Goal: Information Seeking & Learning: Learn about a topic

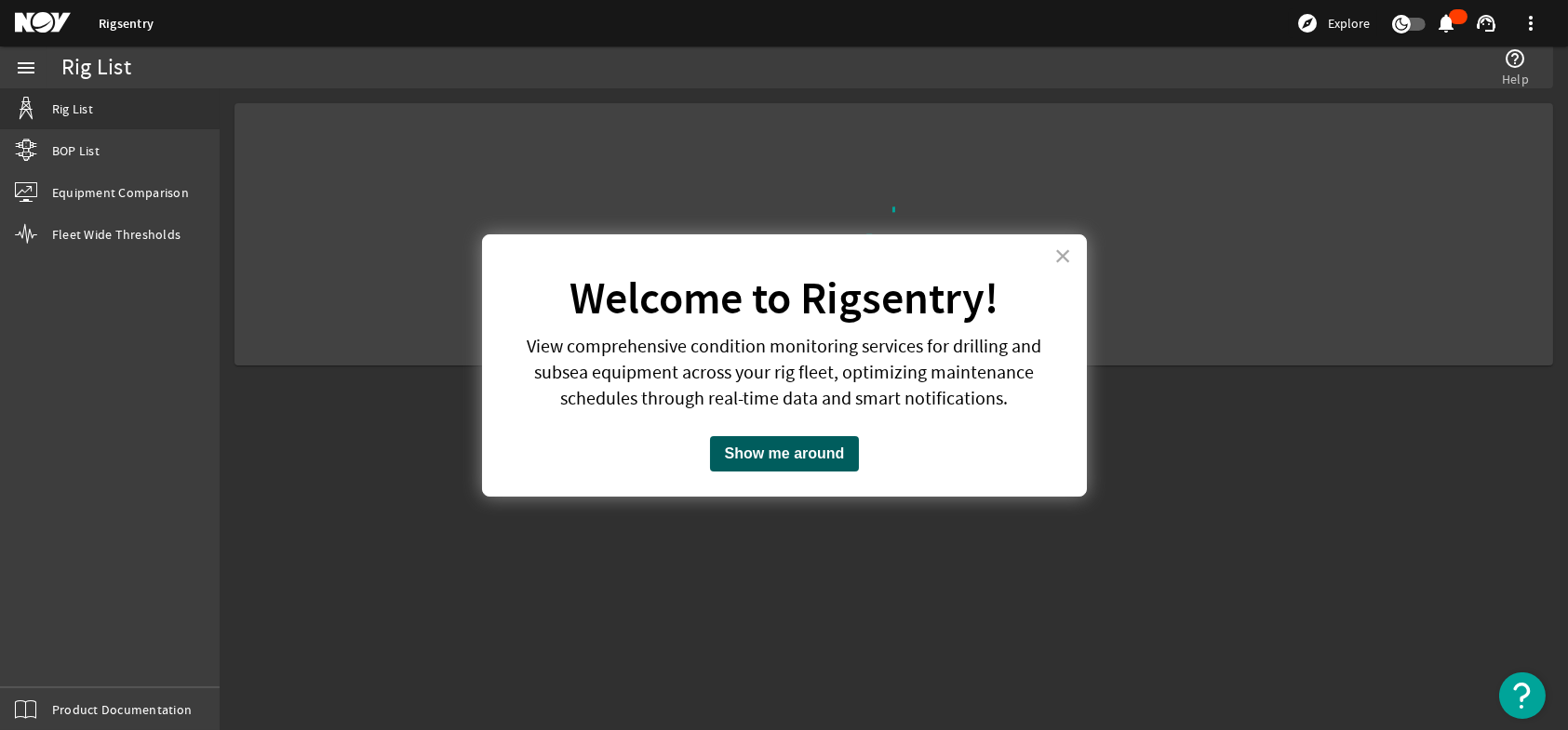
click at [756, 457] on button "Show me around" at bounding box center [784, 454] width 150 height 35
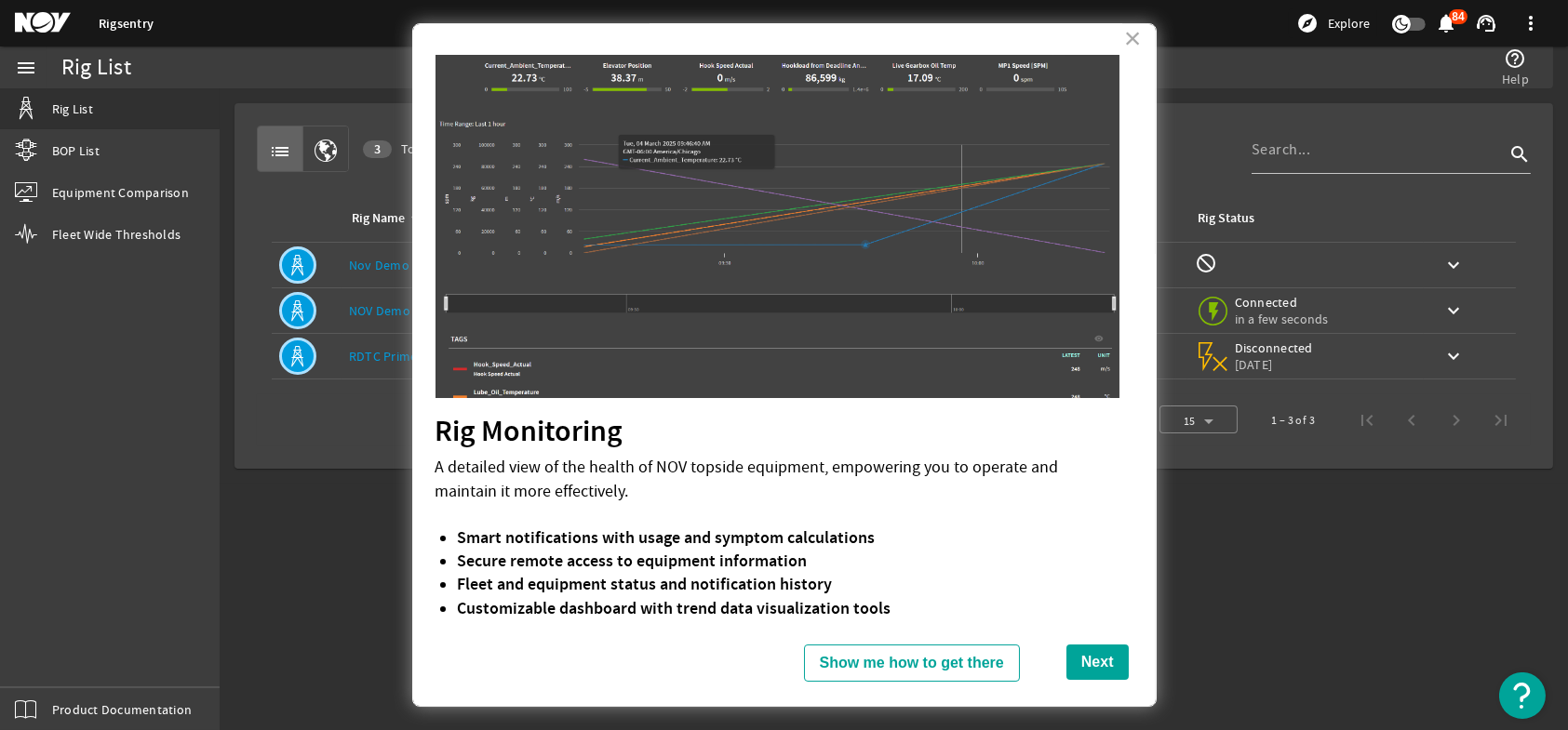
scroll to position [9, 0]
click at [970, 664] on button "Show me how to get there" at bounding box center [912, 663] width 216 height 37
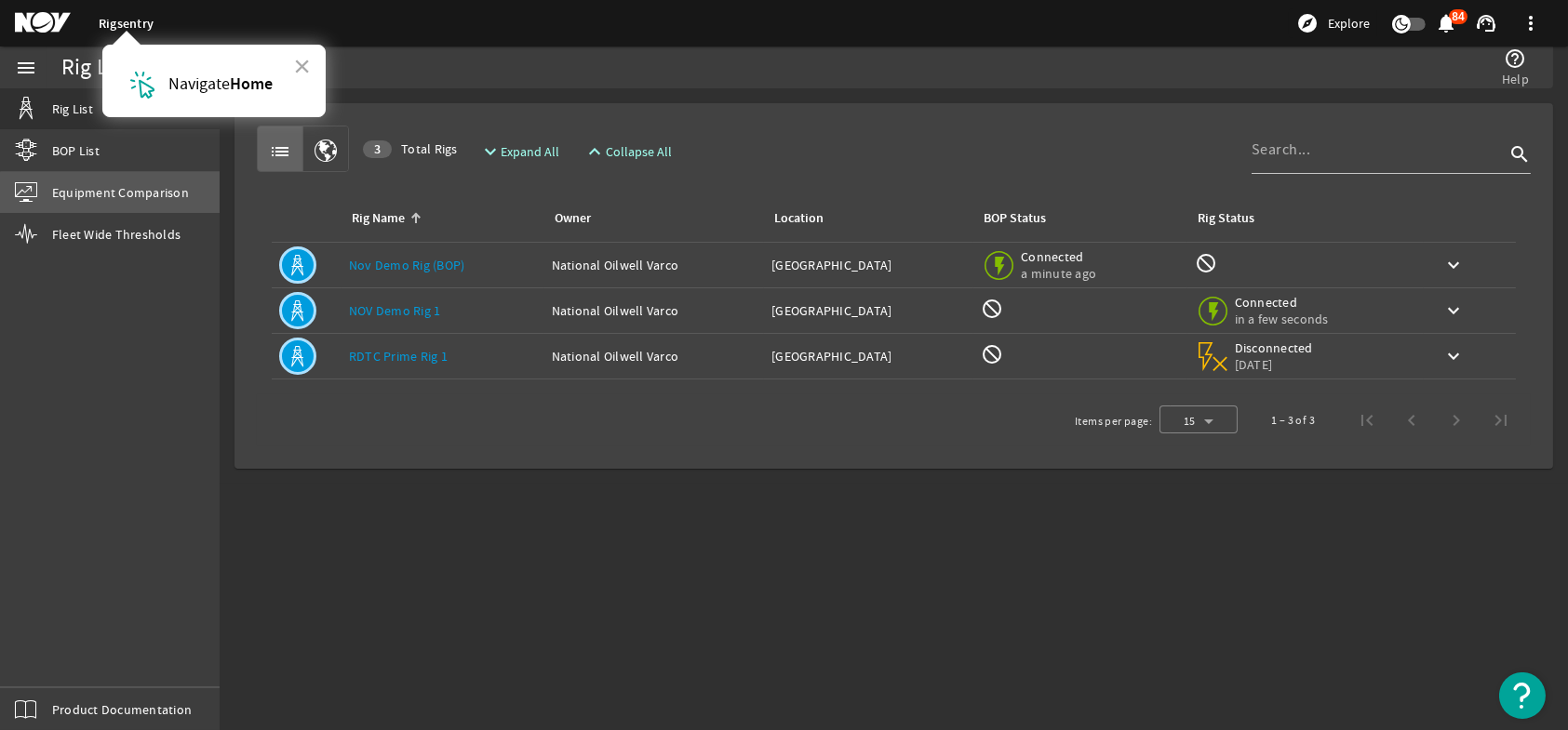
click at [135, 200] on span "Equipment Comparison" at bounding box center [120, 192] width 137 height 18
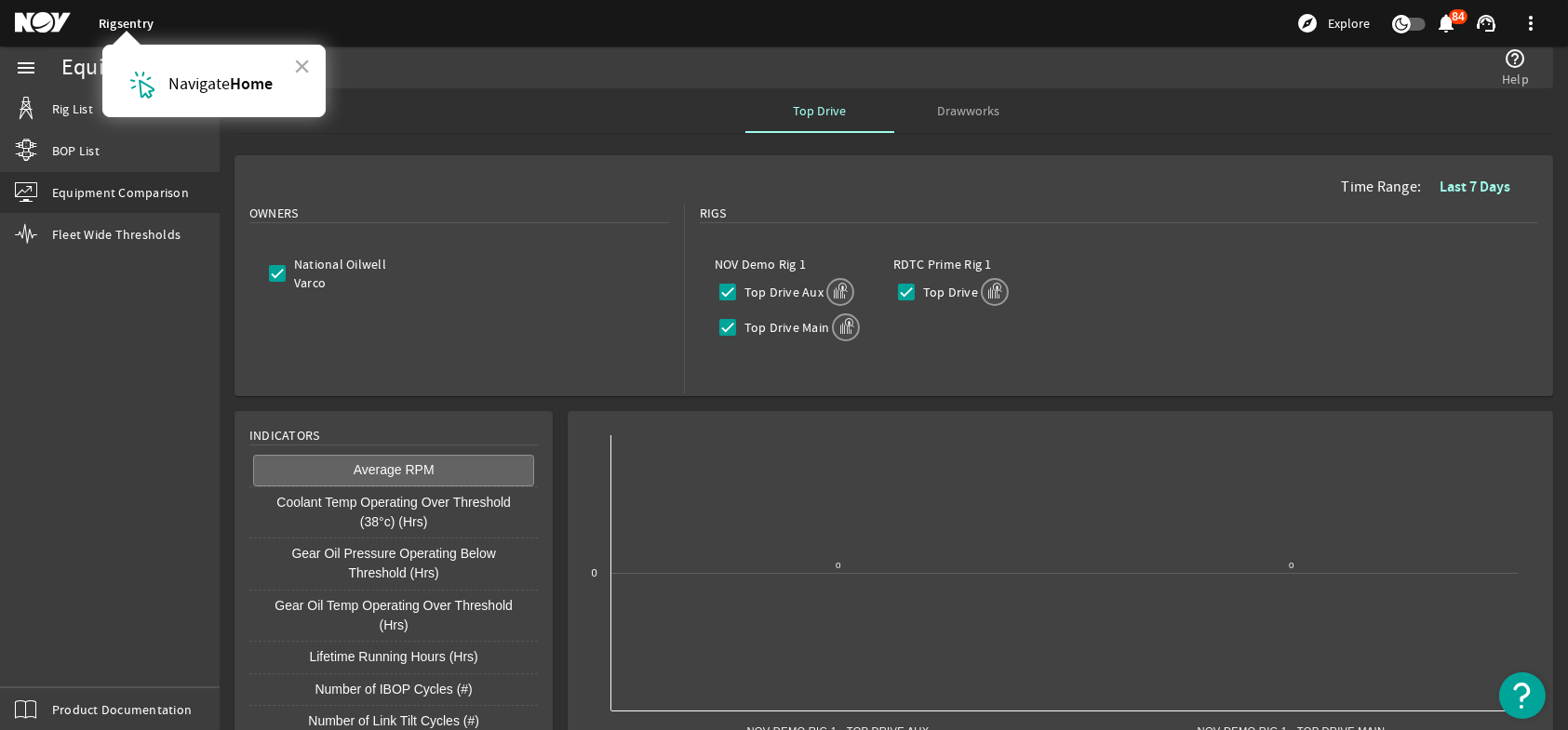
click at [244, 87] on strong "Home" at bounding box center [251, 83] width 43 height 22
click at [123, 20] on link "Rigsentry" at bounding box center [125, 24] width 54 height 18
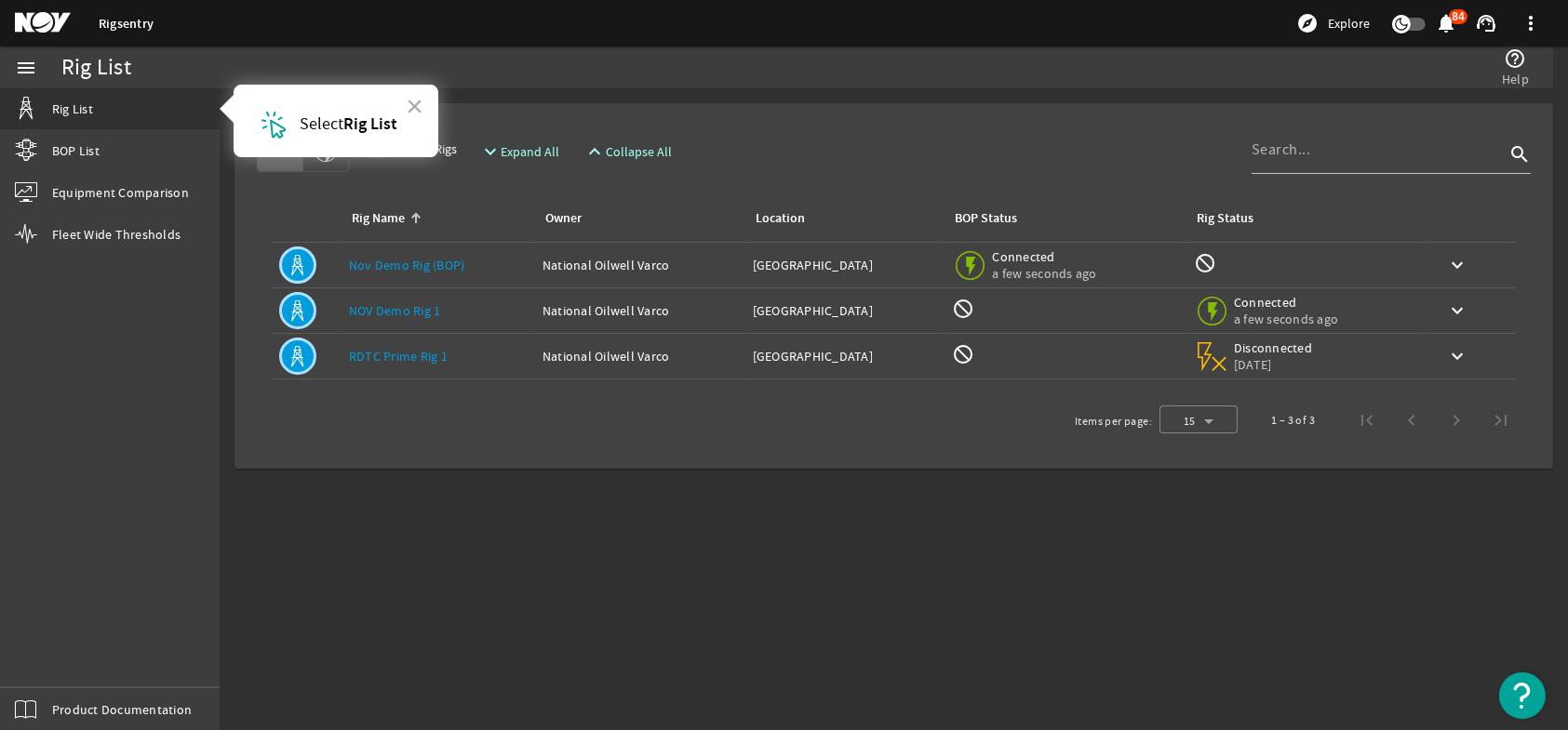
click at [299, 267] on mat-icon at bounding box center [297, 265] width 37 height 37
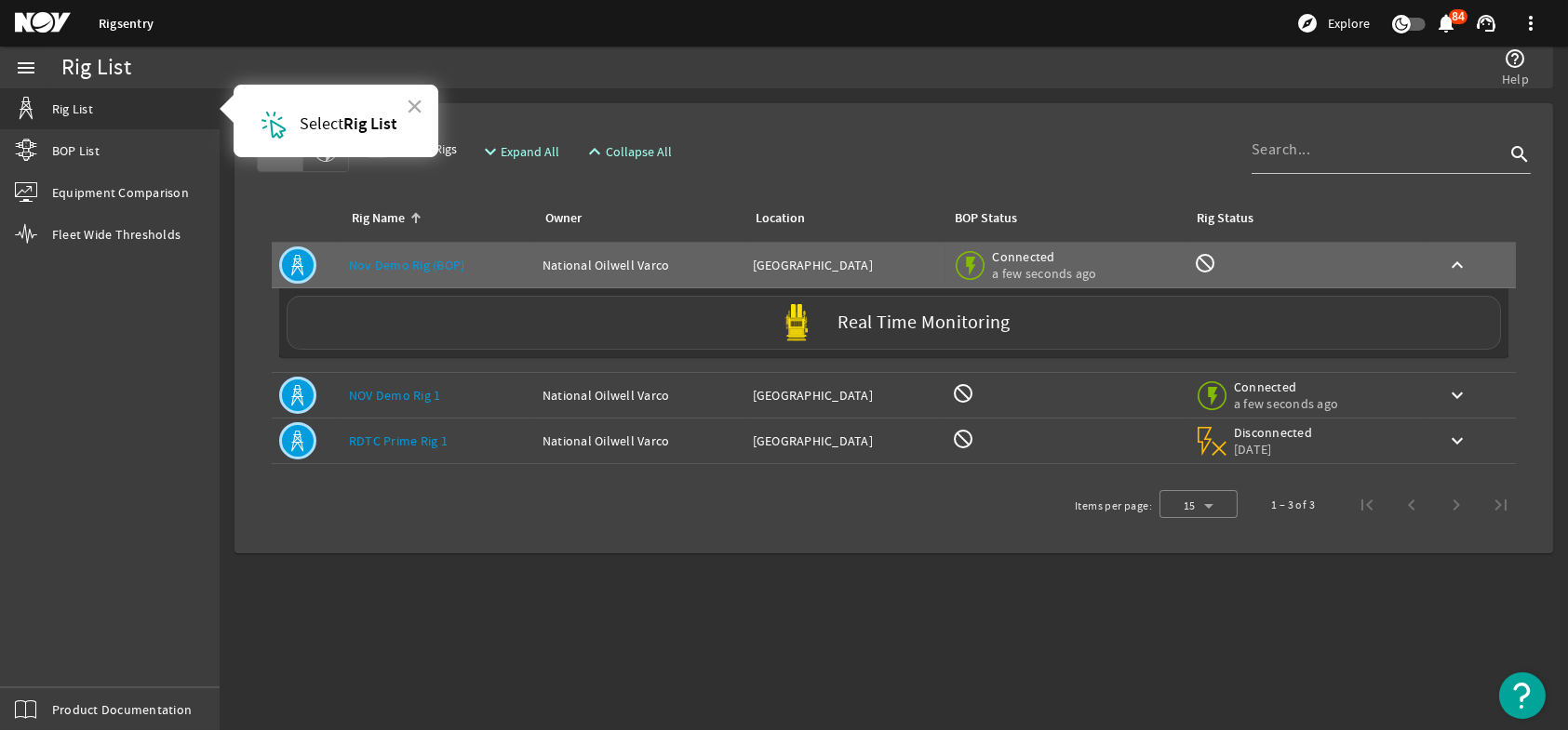
click at [962, 324] on label "Real Time Monitoring" at bounding box center [924, 323] width 172 height 19
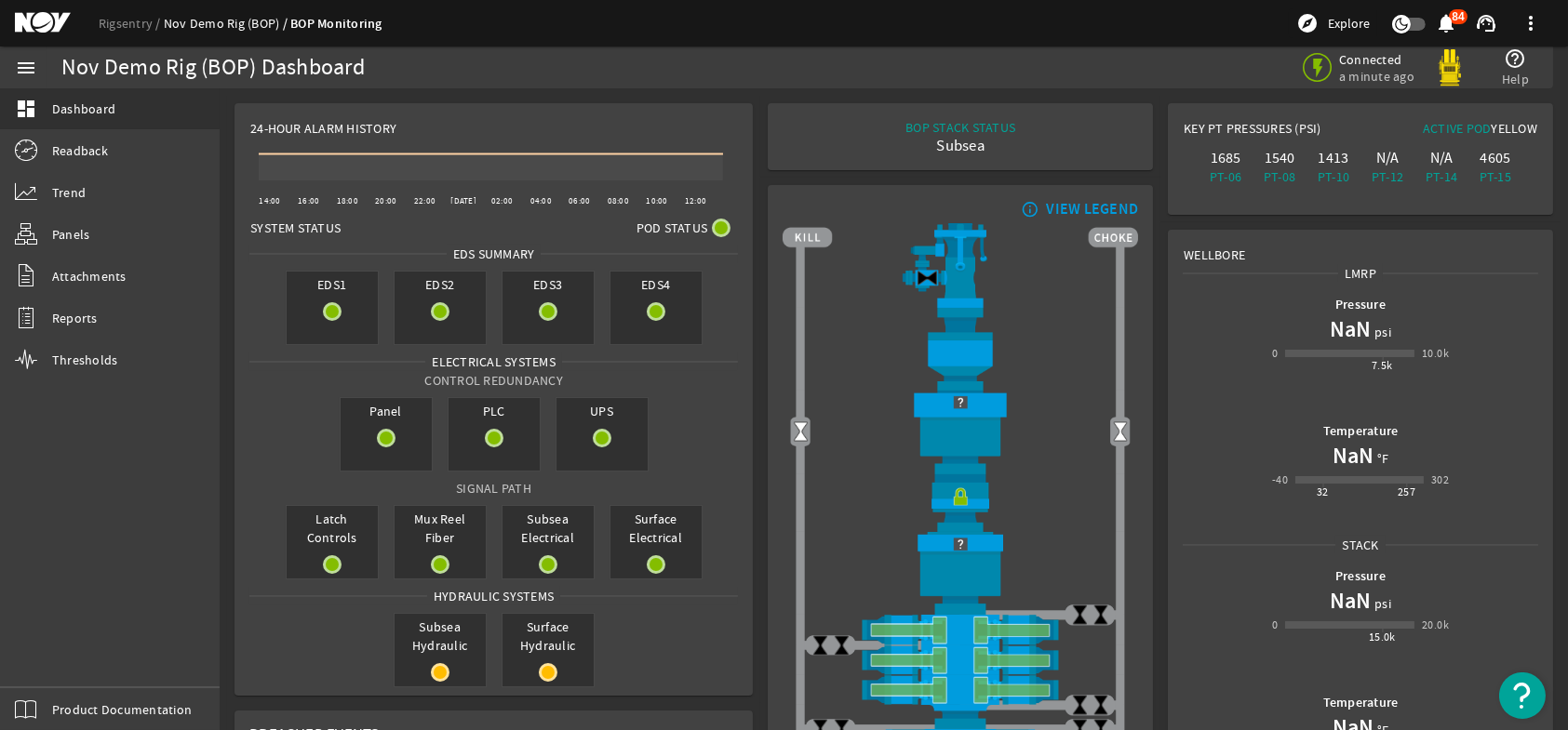
click at [226, 18] on link "Nov Demo Rig (BOP)" at bounding box center [226, 24] width 126 height 17
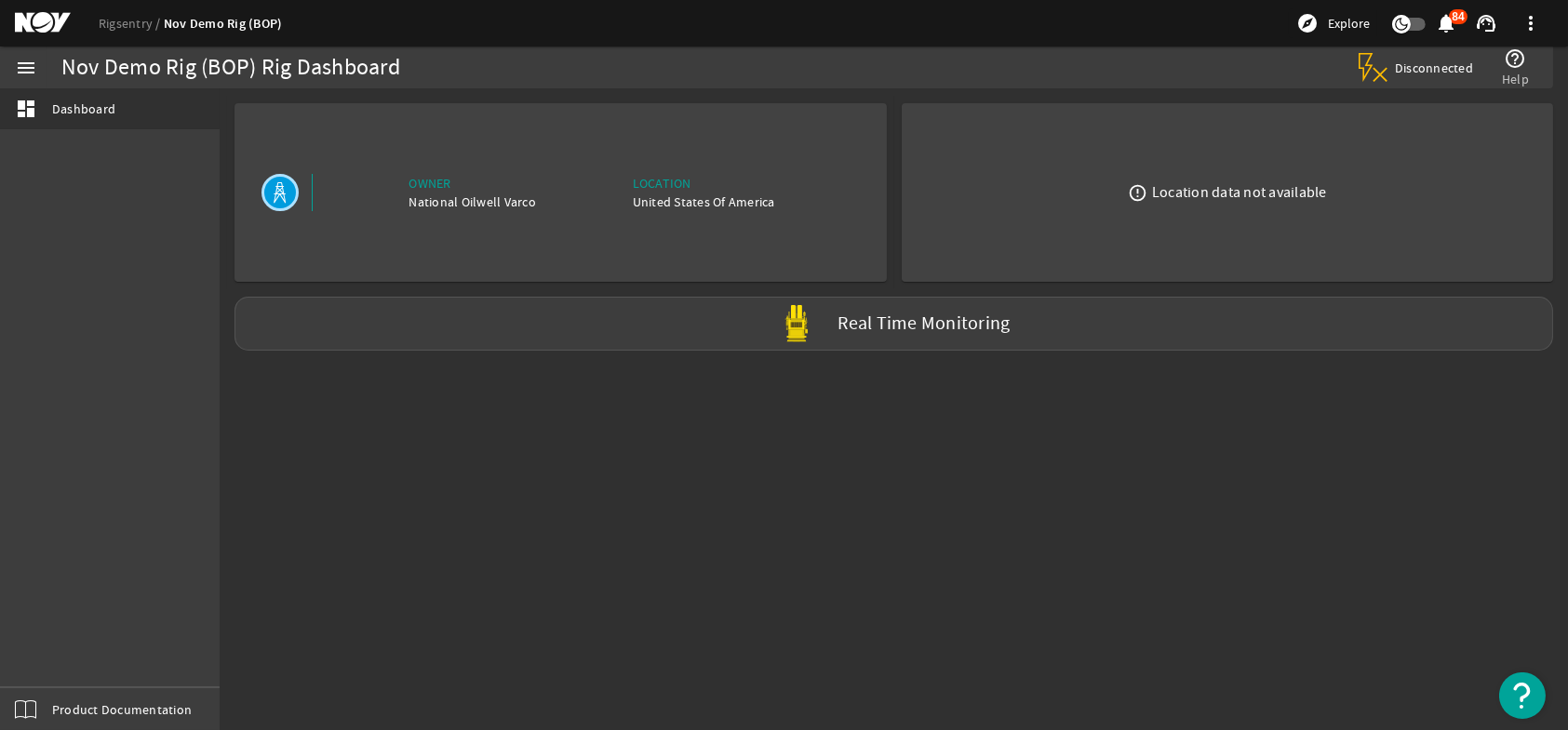
click at [48, 27] on mat-icon at bounding box center [57, 23] width 84 height 22
